Goal: Information Seeking & Learning: Learn about a topic

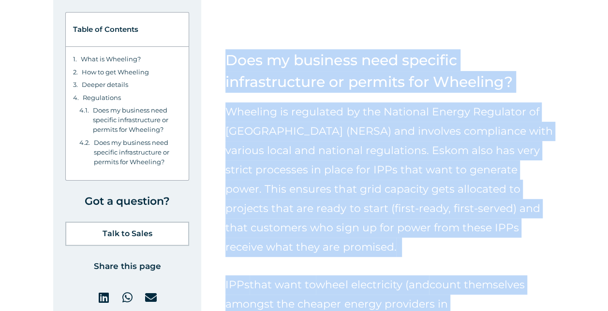
click at [333, 105] on span "Wheeling is regulated by the National Energy Regulator of South Africa (NERSA) …" at bounding box center [388, 179] width 327 height 148
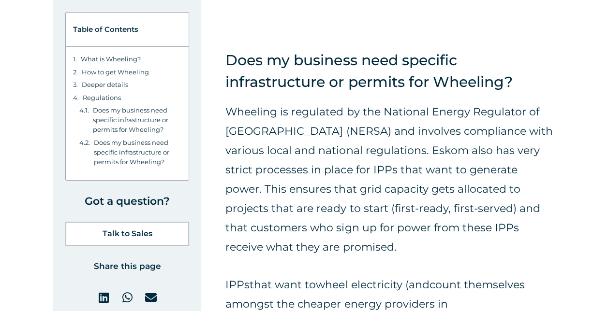
click at [382, 148] on span "Wheeling is regulated by the National Energy Regulator of South Africa (NERSA) …" at bounding box center [388, 179] width 327 height 148
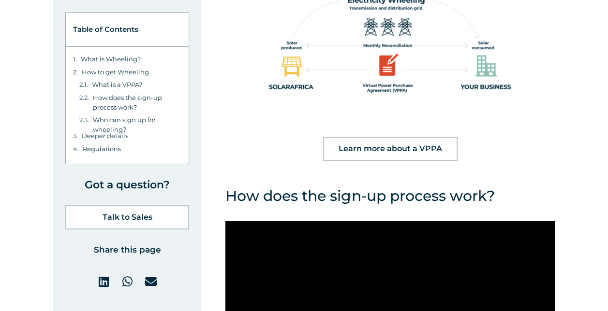
scroll to position [4166, 0]
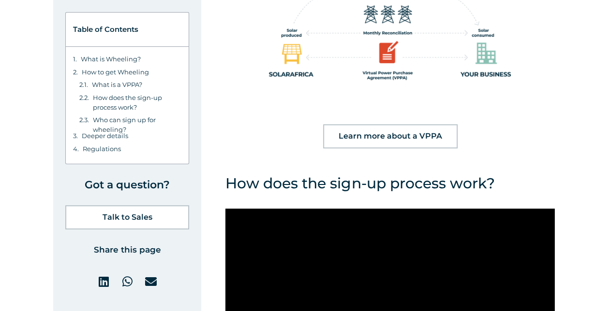
click at [370, 132] on span "Learn more about a VPPA" at bounding box center [389, 136] width 103 height 8
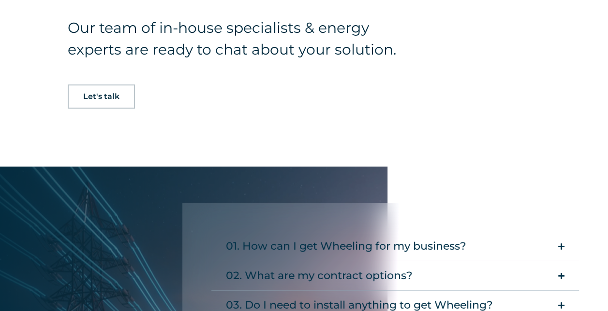
scroll to position [1595, 0]
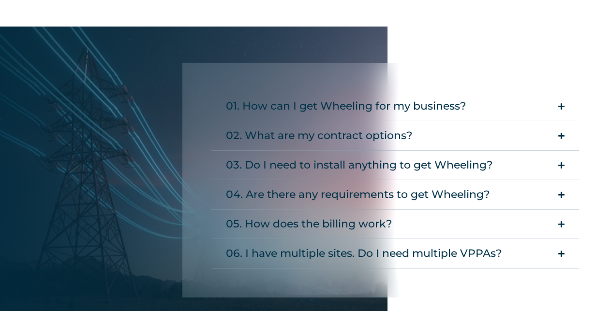
click at [295, 126] on div "02. What are my contract options?" at bounding box center [319, 135] width 187 height 19
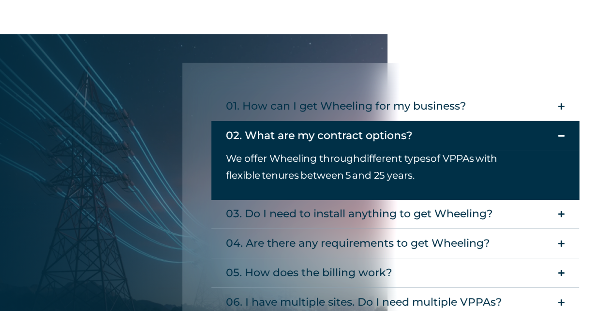
click at [462, 204] on div "03. Do I need to install anything to get Wheeling?" at bounding box center [359, 213] width 267 height 19
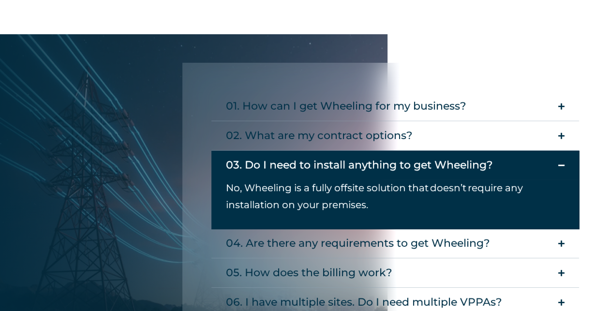
click at [340, 234] on div "04. Are there any requirements to get Wheeling?" at bounding box center [358, 243] width 264 height 19
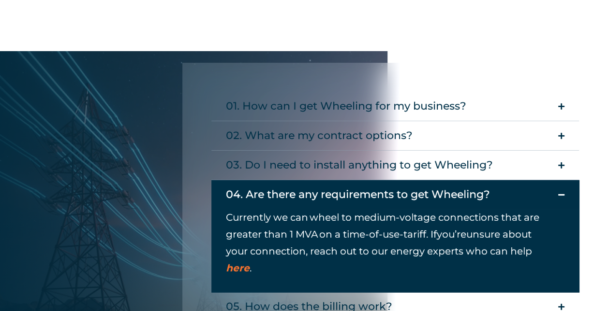
scroll to position [1644, 0]
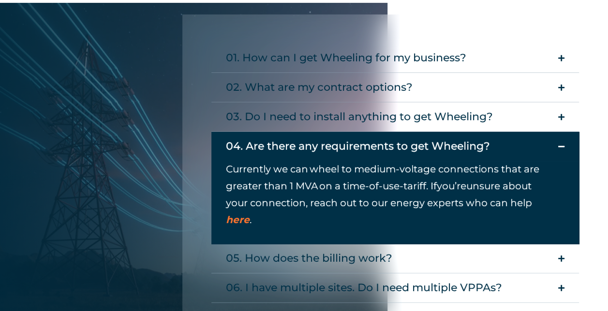
click at [281, 249] on div "05. How does the billing work?" at bounding box center [309, 258] width 166 height 19
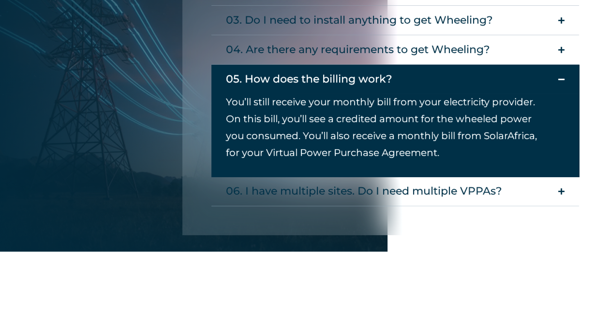
click at [263, 182] on div "06. I have multiple sites. Do I need multiple VPPAs?" at bounding box center [364, 191] width 276 height 19
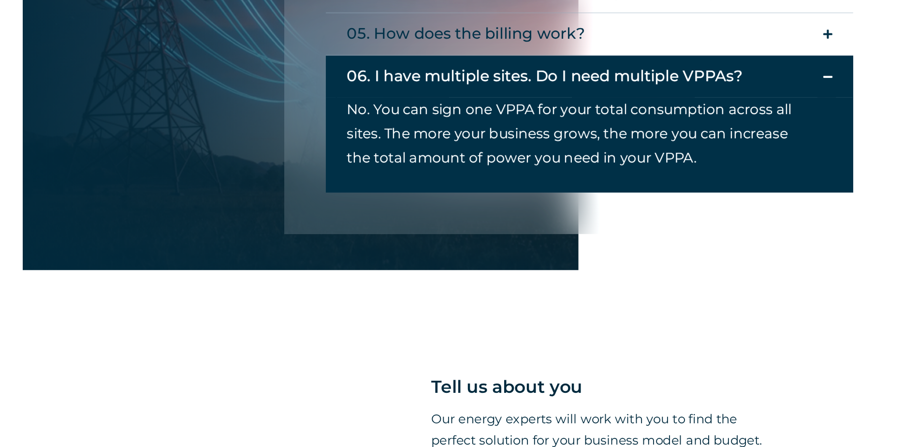
scroll to position [1741, 0]
